Goal: Task Accomplishment & Management: Manage account settings

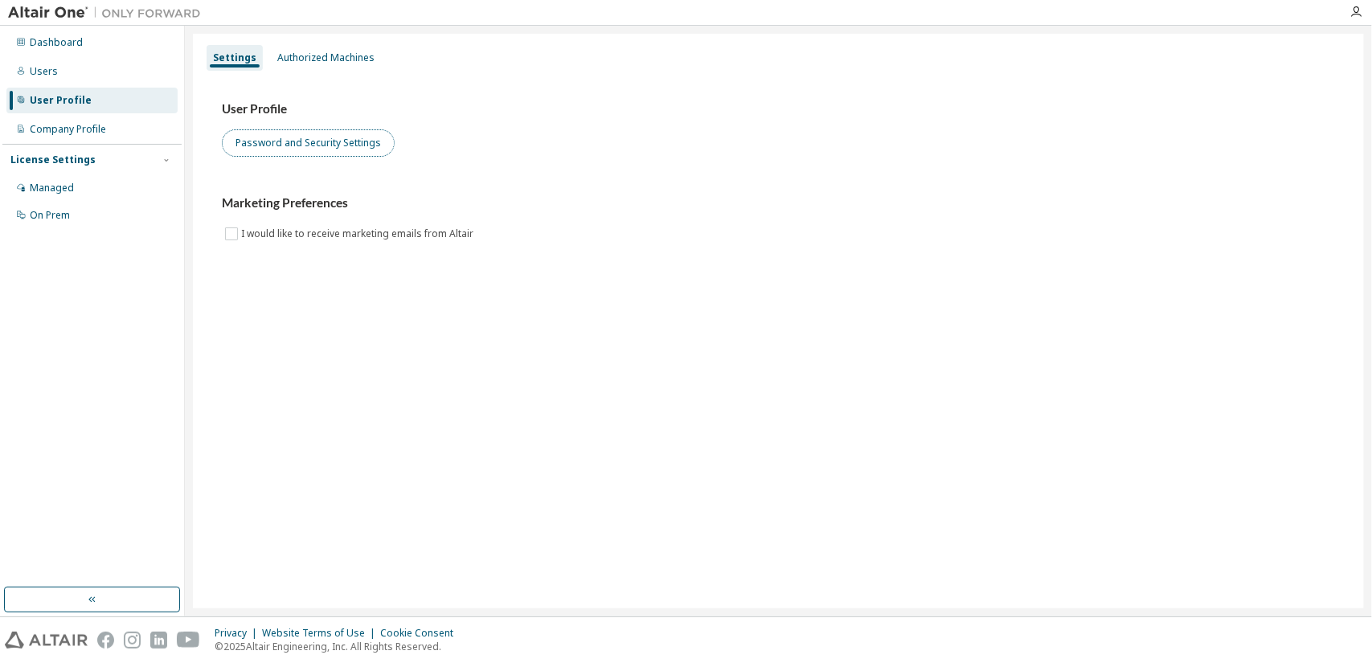
click at [306, 149] on button "Password and Security Settings" at bounding box center [308, 142] width 173 height 27
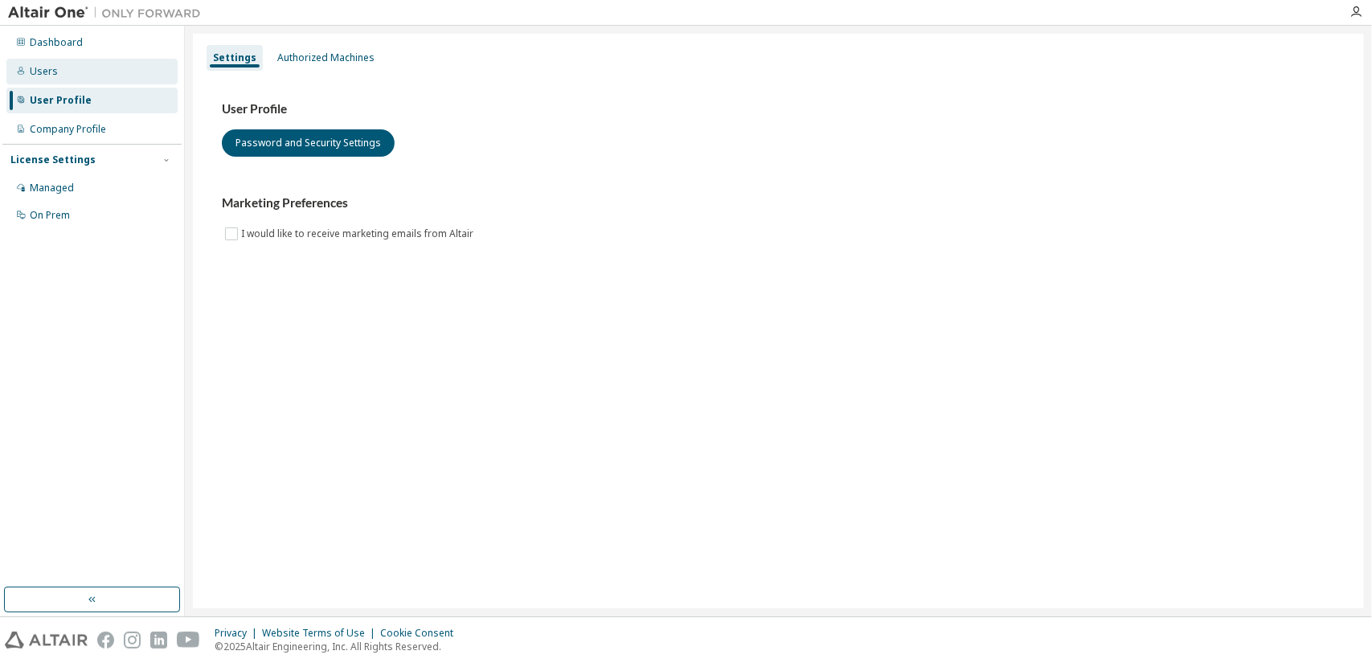
click at [47, 59] on div "Users" at bounding box center [91, 72] width 171 height 26
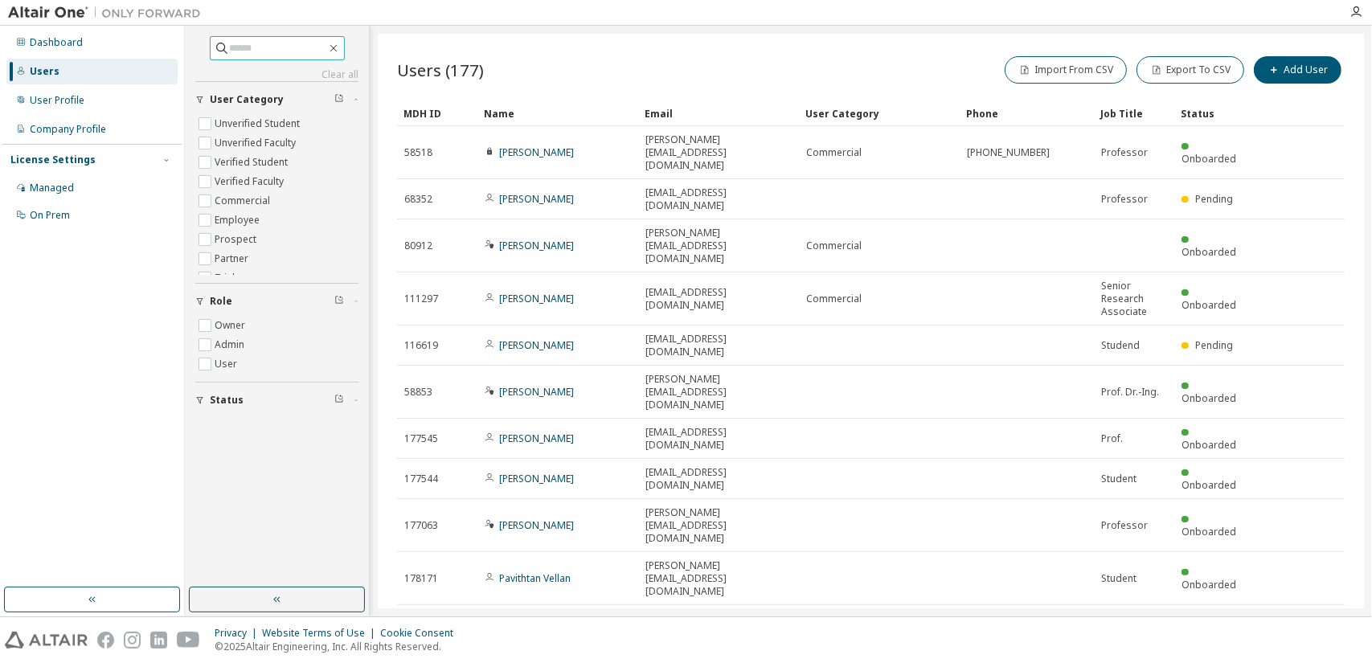
click at [241, 44] on input "text" at bounding box center [278, 48] width 96 height 16
type input "*****"
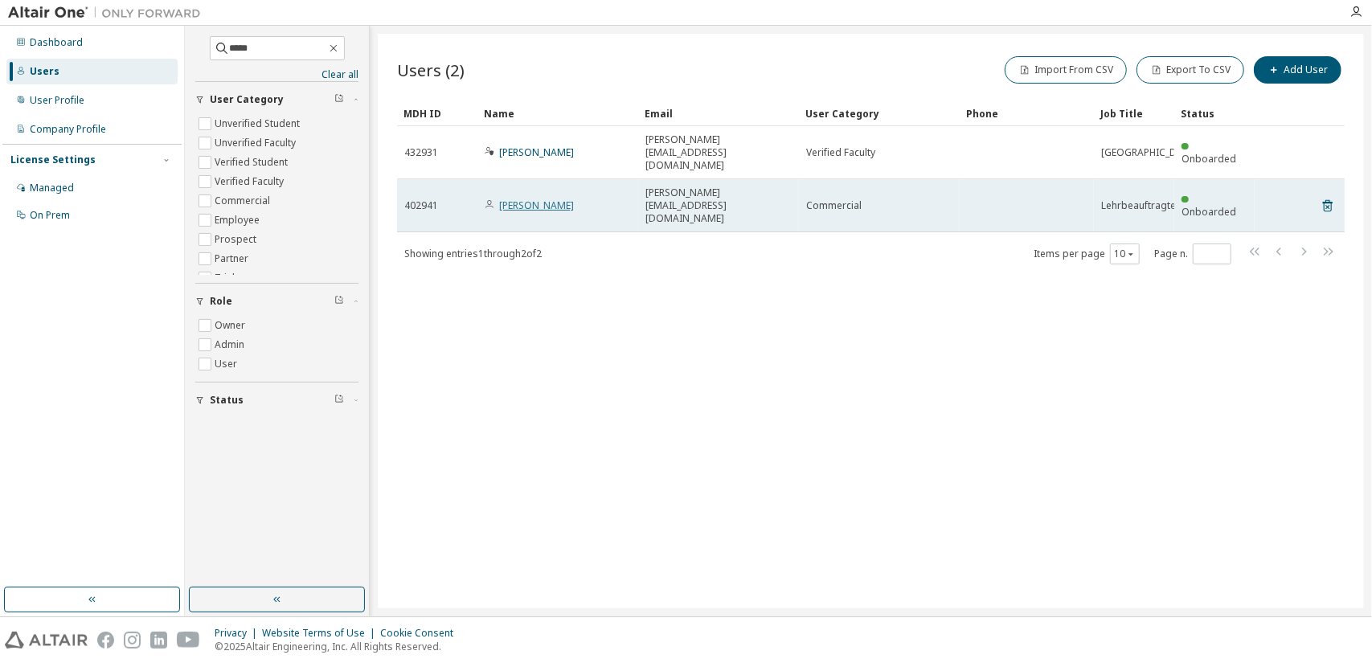
click at [518, 210] on link "Andreas Roese" at bounding box center [536, 206] width 75 height 14
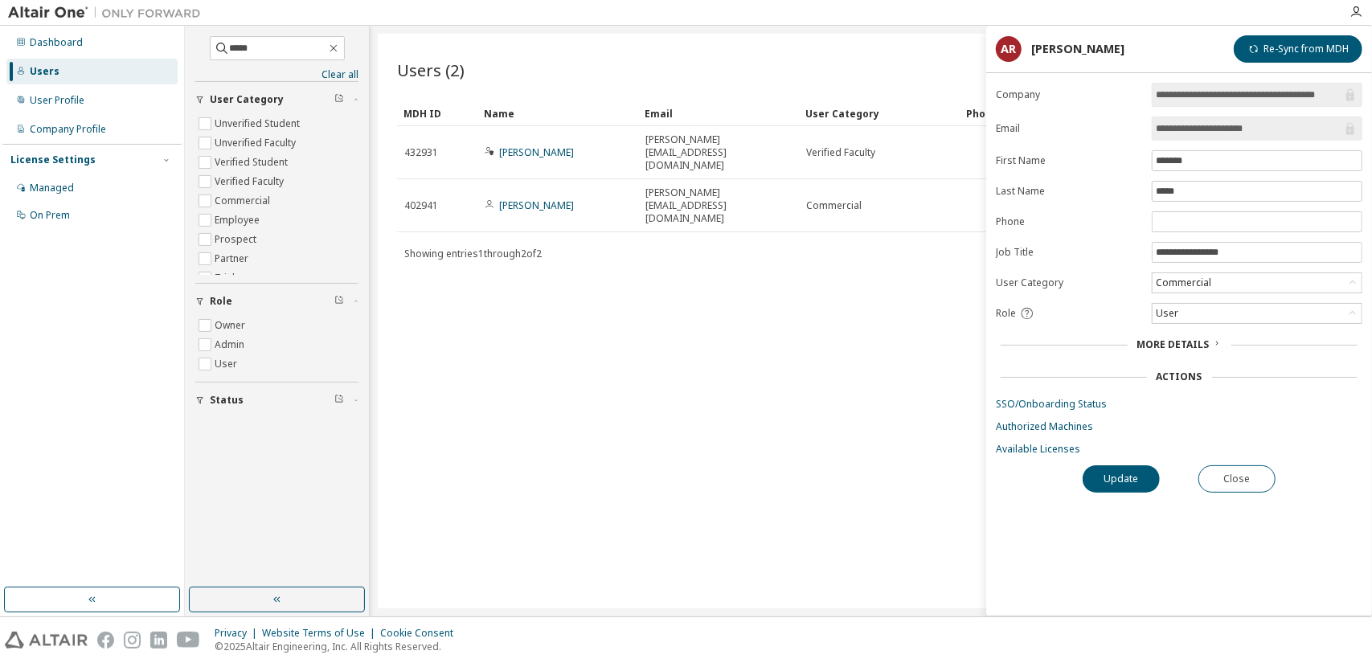
drag, startPoint x: 1284, startPoint y: 128, endPoint x: 1005, endPoint y: 107, distance: 280.5
click at [1005, 107] on form "**********" at bounding box center [1179, 269] width 366 height 373
click at [836, 461] on div "Users (2) Import From CSV Export To CSV Add User Clear Load Save Save As Field …" at bounding box center [871, 321] width 986 height 575
click at [1241, 467] on button "Close" at bounding box center [1236, 478] width 77 height 27
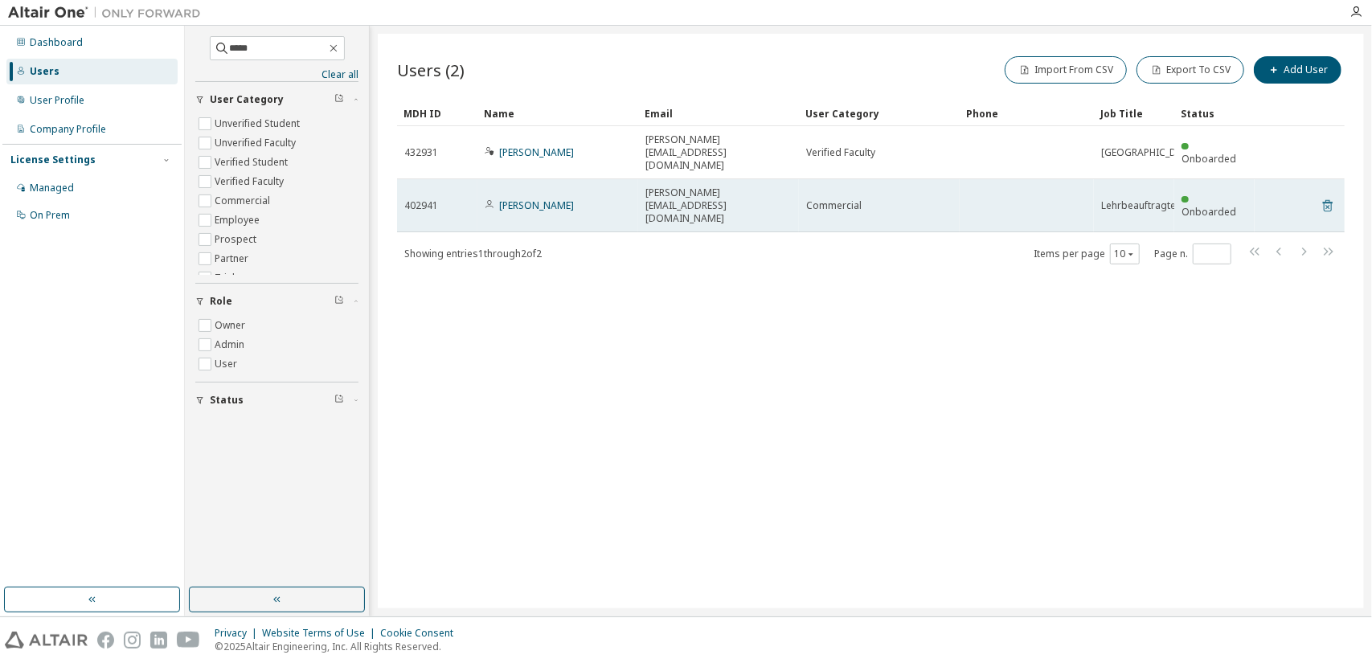
click at [1329, 205] on icon at bounding box center [1328, 205] width 14 height 19
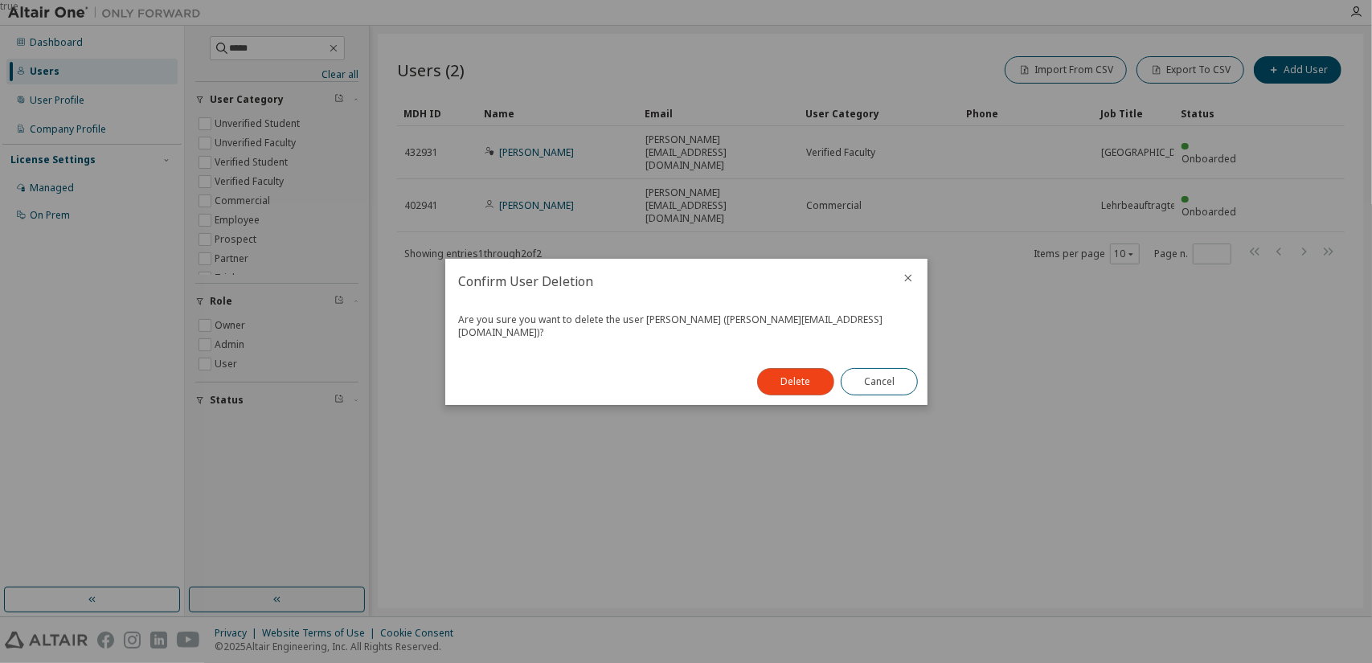
drag, startPoint x: 804, startPoint y: 369, endPoint x: 859, endPoint y: 322, distance: 72.4
click at [859, 322] on div "Confirm User Deletion Are you sure you want to delete the user Andreas Roese (a…" at bounding box center [686, 332] width 482 height 146
click at [887, 375] on button "Cancel" at bounding box center [879, 381] width 77 height 27
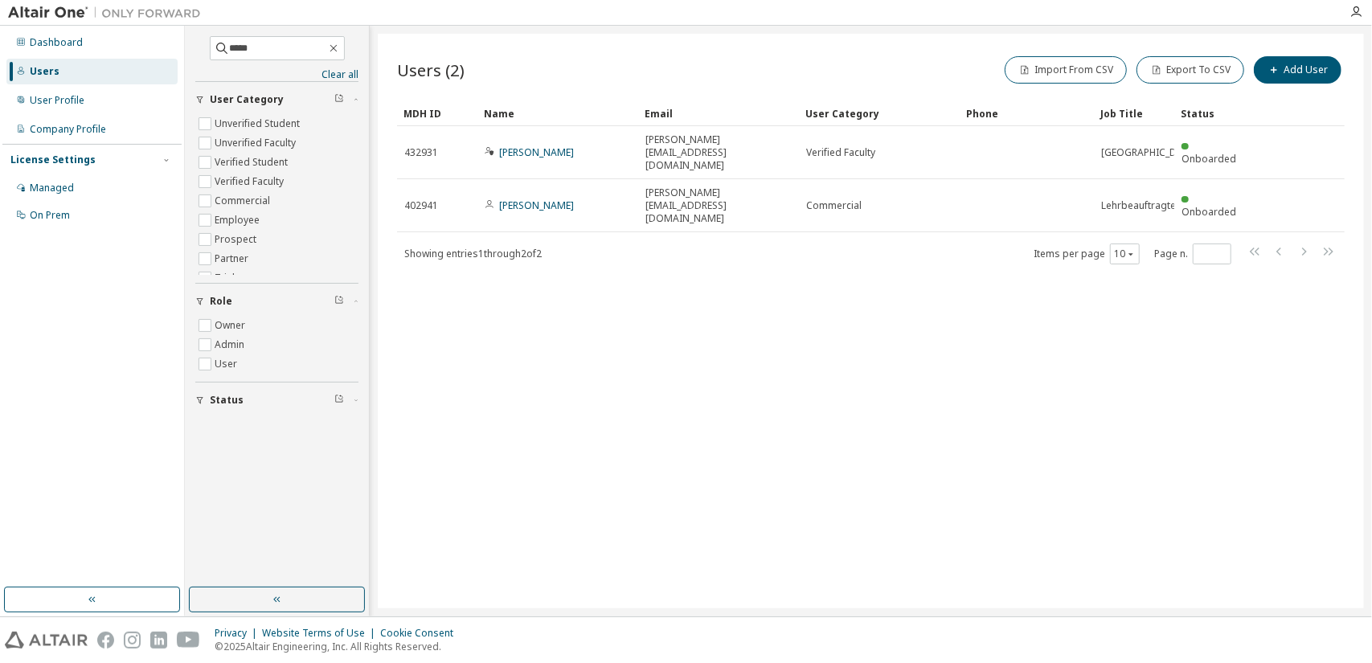
click at [819, 357] on div "Users (2) Import From CSV Export To CSV Add User Clear Load Save Save As Field …" at bounding box center [871, 321] width 986 height 575
click at [1362, 12] on icon "button" at bounding box center [1355, 12] width 13 height 13
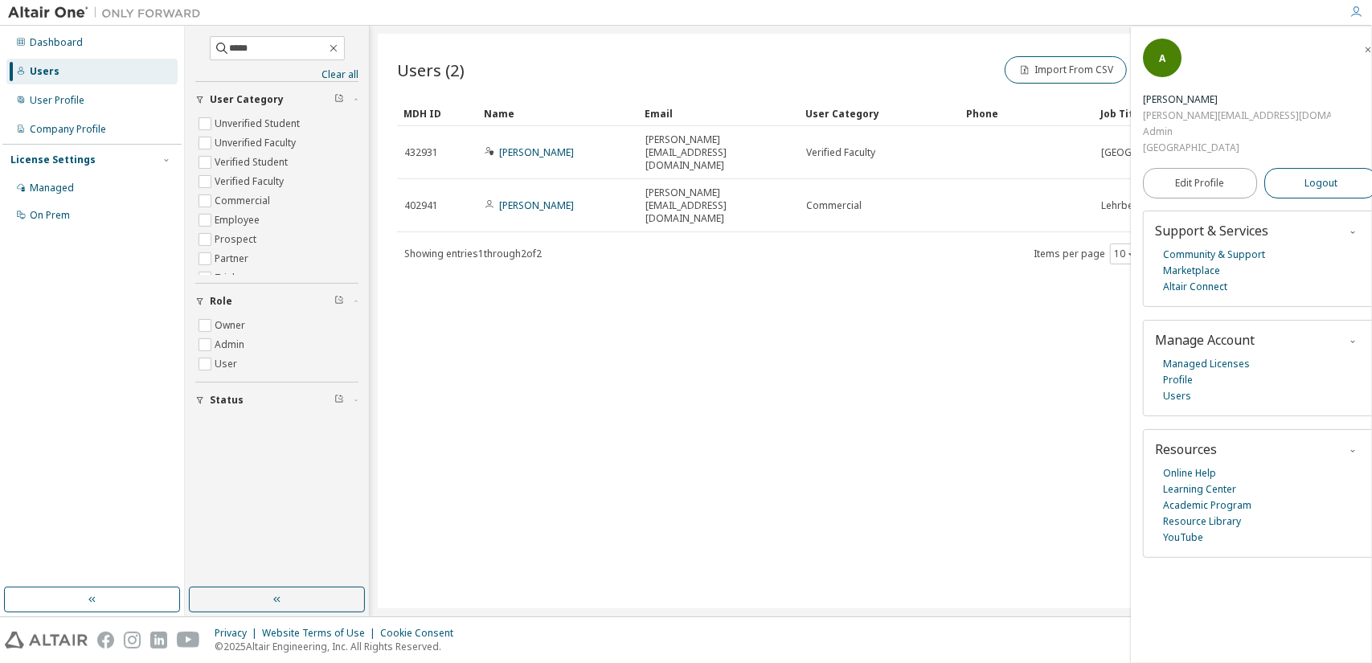
click at [1304, 182] on span "Logout" at bounding box center [1320, 183] width 33 height 16
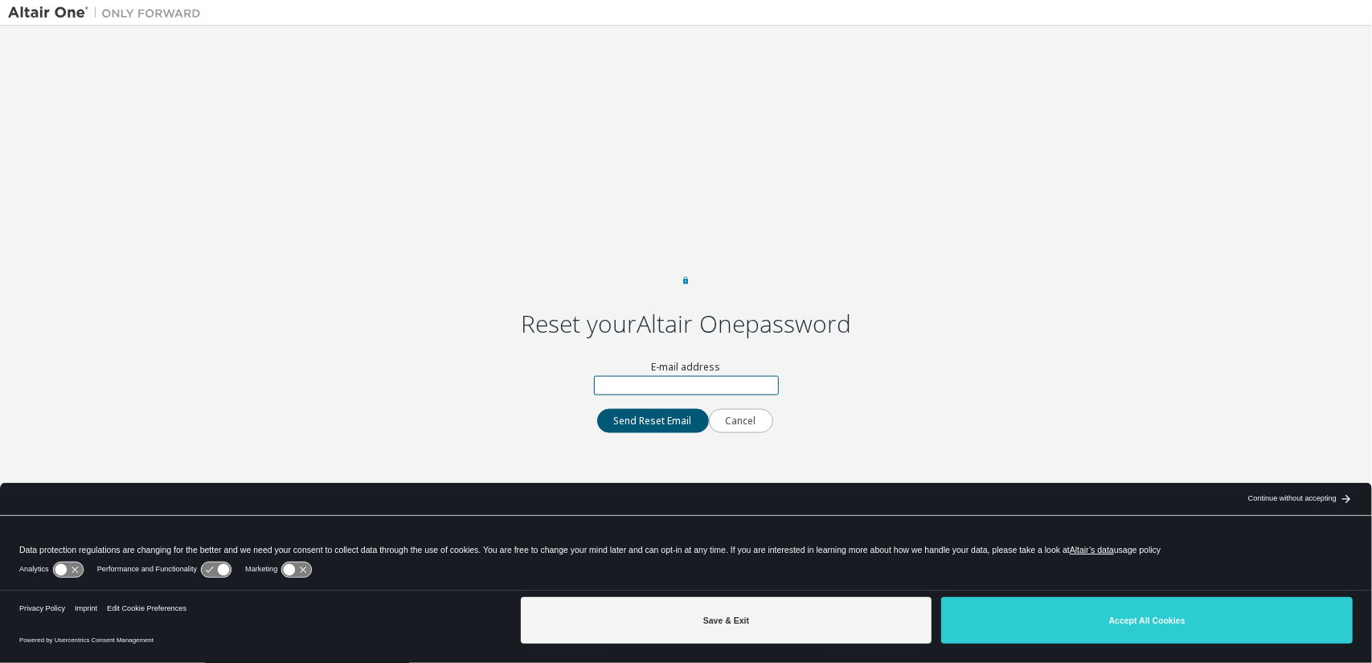
click at [655, 395] on input "text" at bounding box center [686, 385] width 185 height 19
type input "**********"
click at [634, 432] on button "Send Reset Email" at bounding box center [653, 421] width 112 height 24
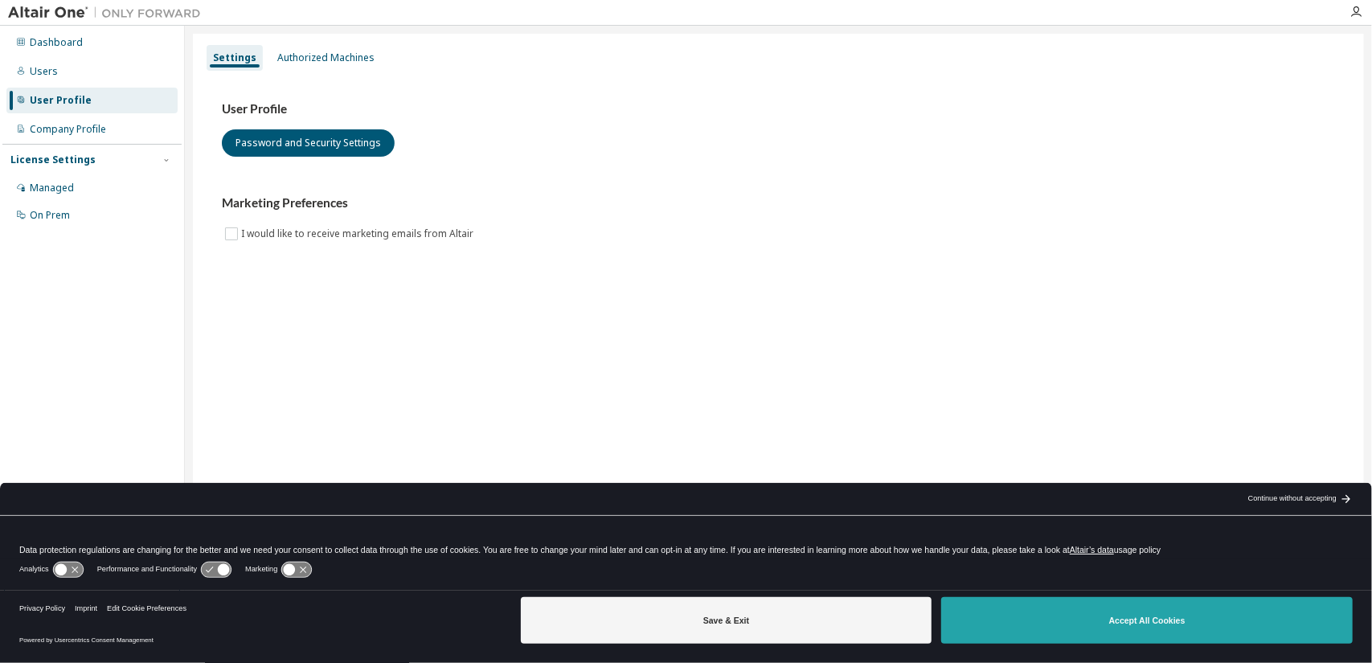
click at [1087, 628] on button "Accept All Cookies" at bounding box center [1147, 620] width 412 height 47
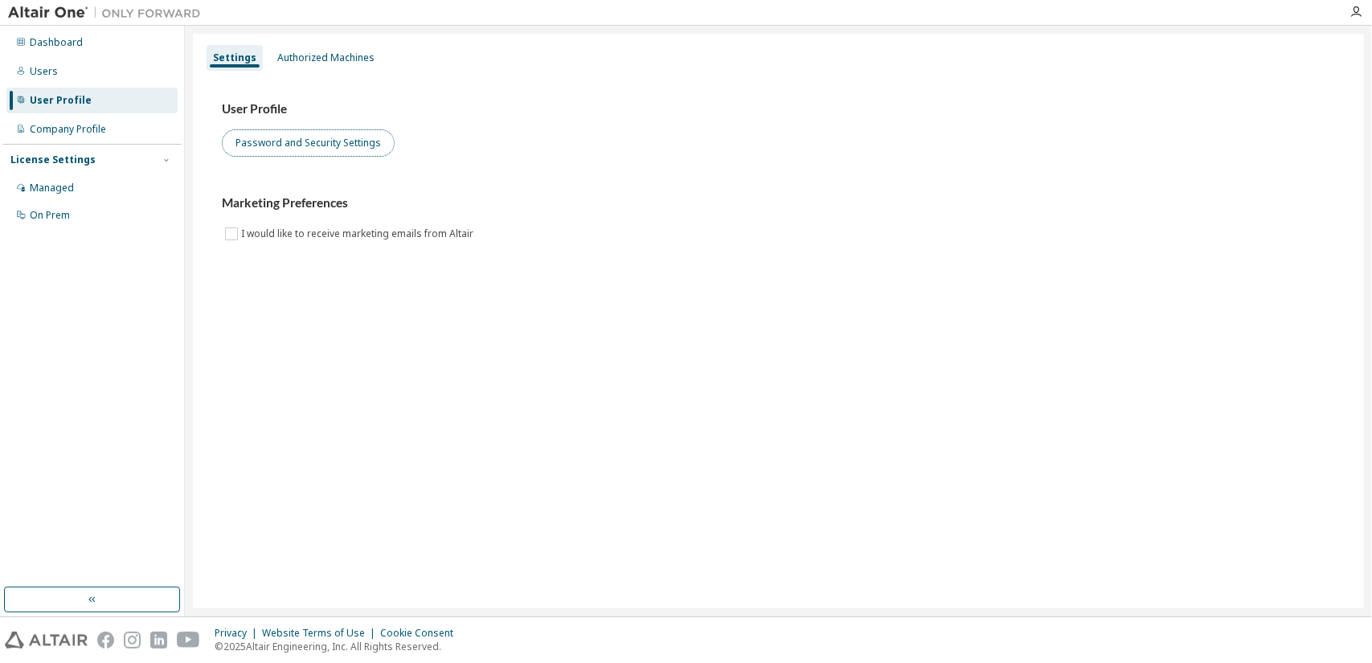
click at [294, 136] on button "Password and Security Settings" at bounding box center [308, 142] width 173 height 27
